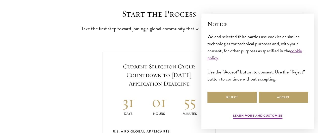
scroll to position [160, 0]
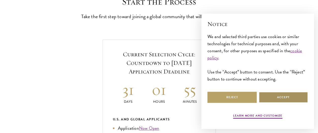
click at [288, 97] on button "Accept" at bounding box center [283, 96] width 49 height 11
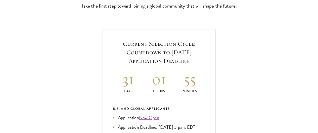
scroll to position [171, 0]
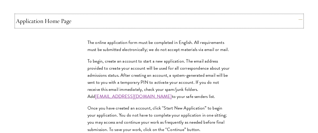
scroll to position [436, 0]
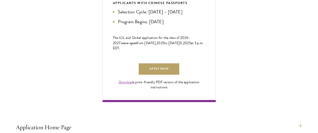
scroll to position [330, 0]
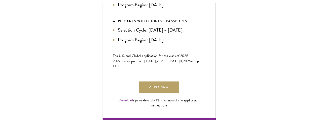
scroll to position [317, 0]
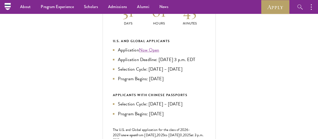
scroll to position [237, 0]
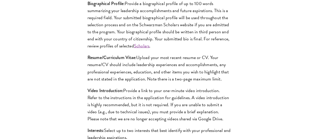
scroll to position [516, 0]
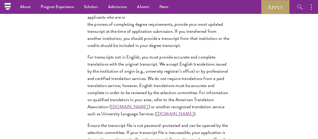
scroll to position [804, 0]
click at [177, 78] on div "Application Home Page The online application form must be completed in English.…" at bounding box center [159, 4] width 287 height 1217
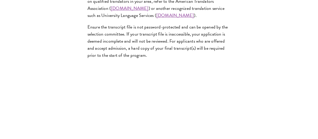
scroll to position [905, 0]
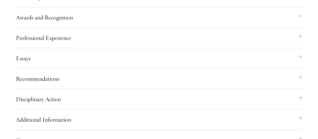
scroll to position [826, 0]
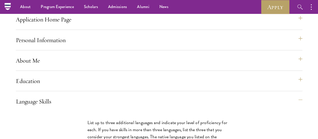
scroll to position [437, 0]
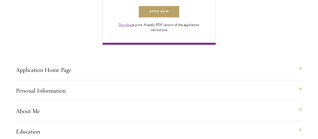
scroll to position [387, 0]
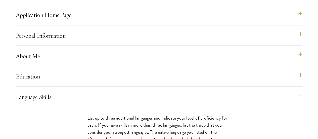
scroll to position [444, 0]
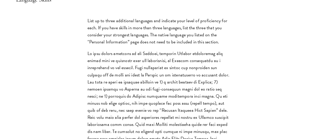
scroll to position [543, 0]
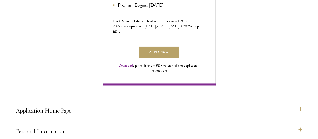
scroll to position [349, 0]
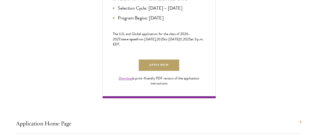
scroll to position [337, 0]
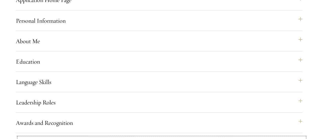
scroll to position [458, 0]
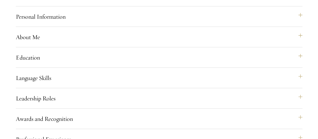
scroll to position [499, 0]
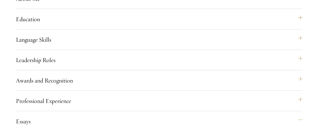
click at [162, 74] on div "Application Home Page The online application form must be completed in English.…" at bounding box center [159, 80] width 287 height 759
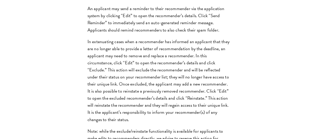
scroll to position [747, 0]
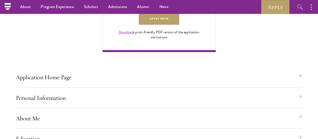
scroll to position [380, 0]
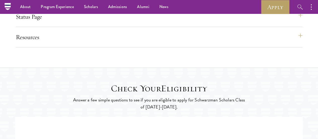
scroll to position [766, 0]
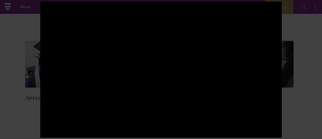
click at [304, 82] on div at bounding box center [161, 69] width 322 height 139
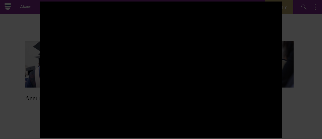
click at [310, 83] on div at bounding box center [161, 69] width 322 height 139
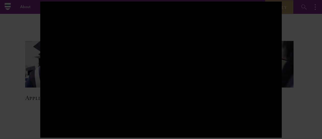
click at [302, 107] on div at bounding box center [161, 69] width 322 height 139
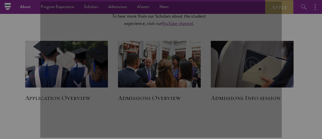
click at [305, 70] on div at bounding box center [161, 69] width 322 height 139
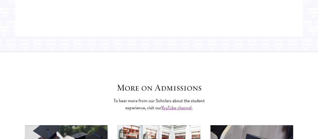
scroll to position [961, 0]
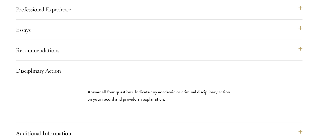
scroll to position [592, 0]
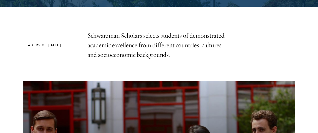
scroll to position [158, 0]
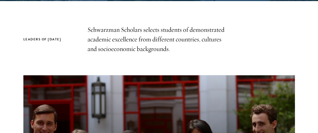
click at [271, 54] on div "Leaders of [DATE] Schwarzman Scholars selects students of demonstrated academic…" at bounding box center [159, 39] width 272 height 29
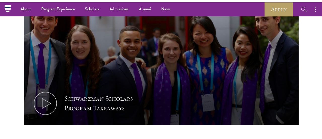
scroll to position [271, 0]
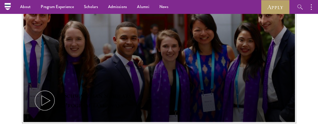
click at [56, 91] on icon at bounding box center [44, 100] width 23 height 23
